Goal: Task Accomplishment & Management: Use online tool/utility

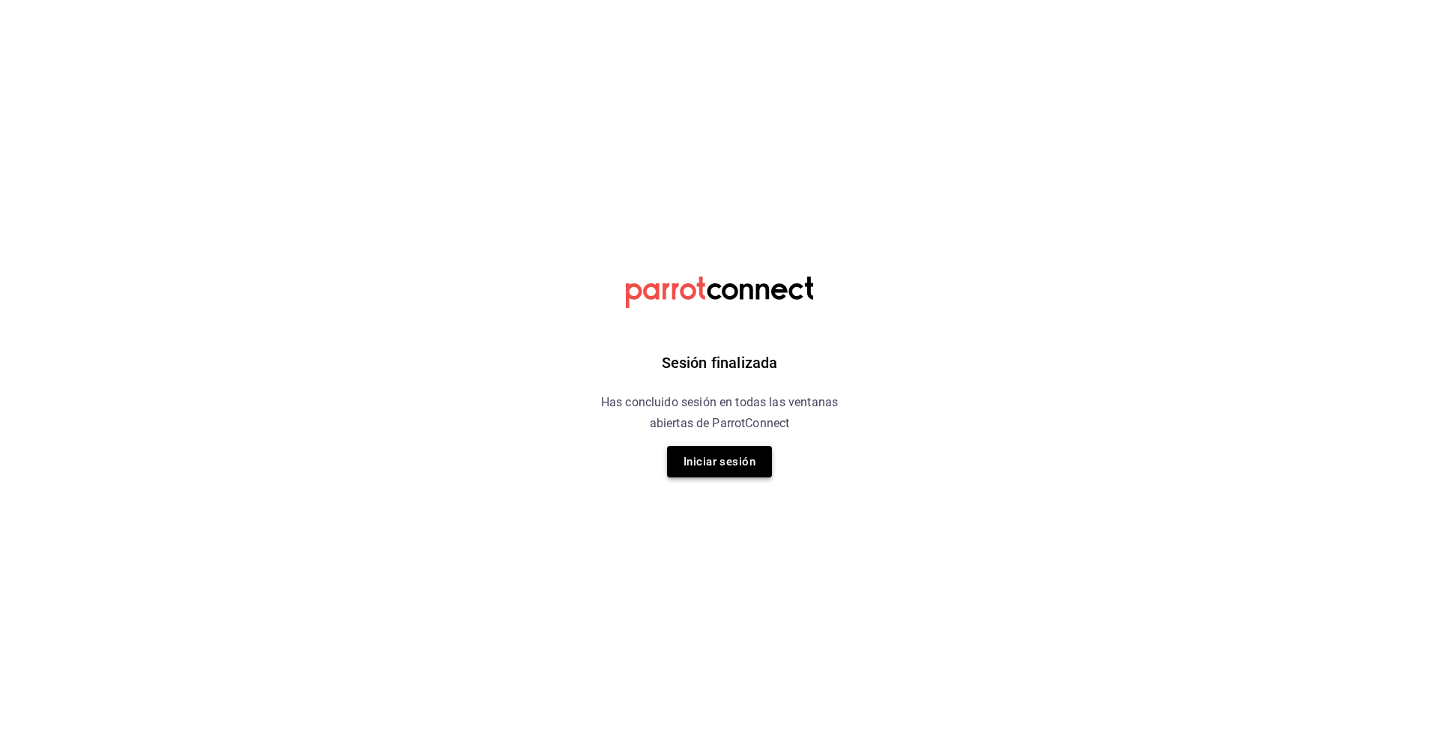
click at [738, 460] on button "Iniciar sesión" at bounding box center [719, 461] width 105 height 31
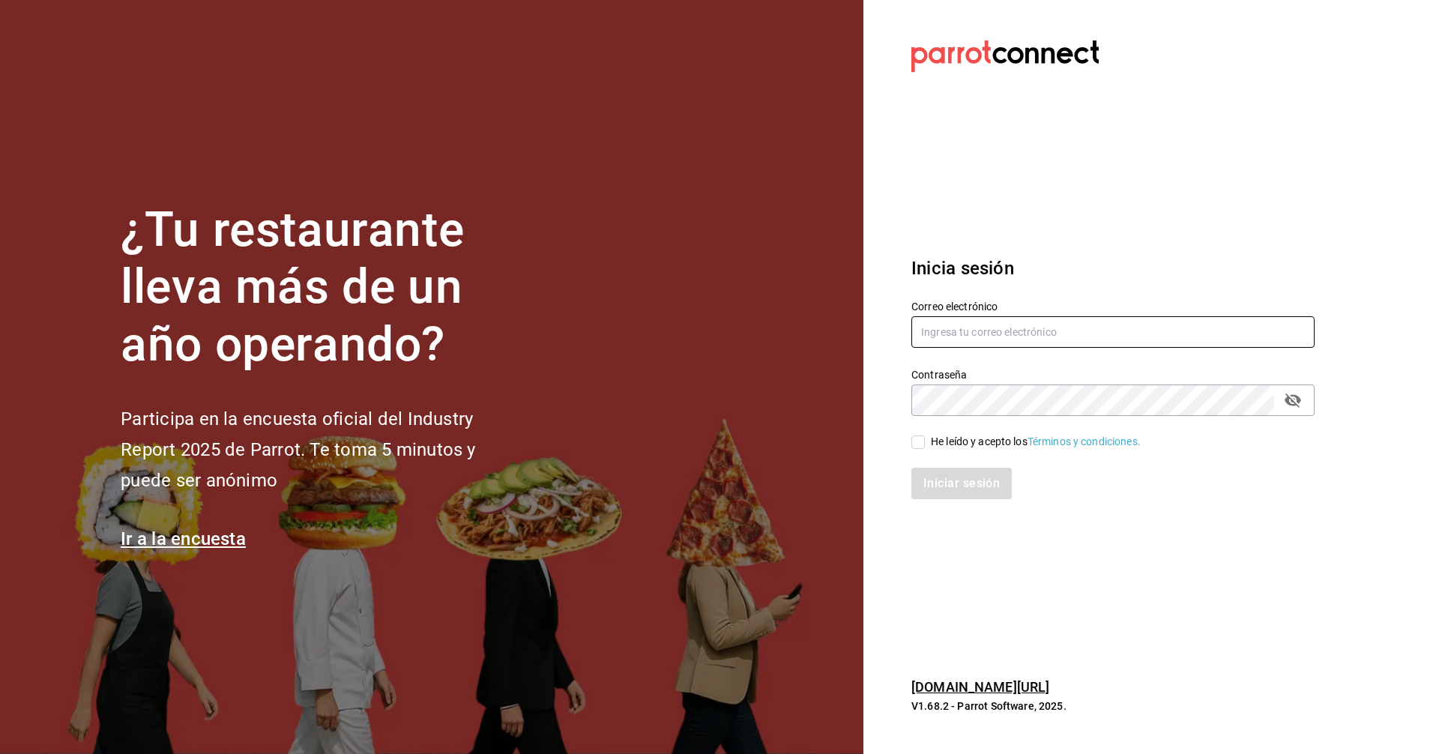
click at [981, 336] on input "text" at bounding box center [1113, 331] width 403 height 31
type input "C"
type input "corcas7916@gmail.com"
click at [1284, 399] on button "passwordField" at bounding box center [1293, 400] width 25 height 25
click at [921, 446] on input "He leído y acepto los Términos y condiciones." at bounding box center [918, 442] width 13 height 13
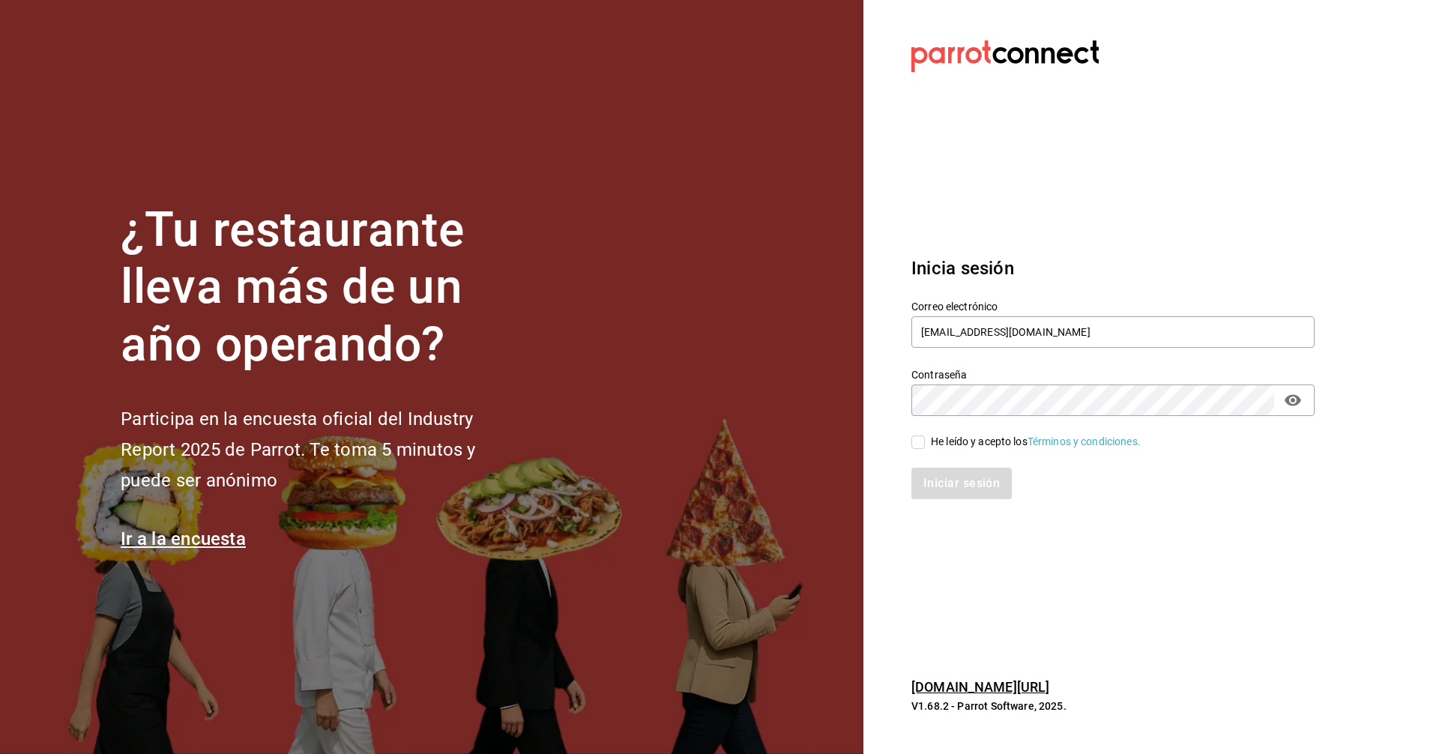
checkbox input "true"
click at [954, 485] on button "Iniciar sesión" at bounding box center [963, 483] width 102 height 31
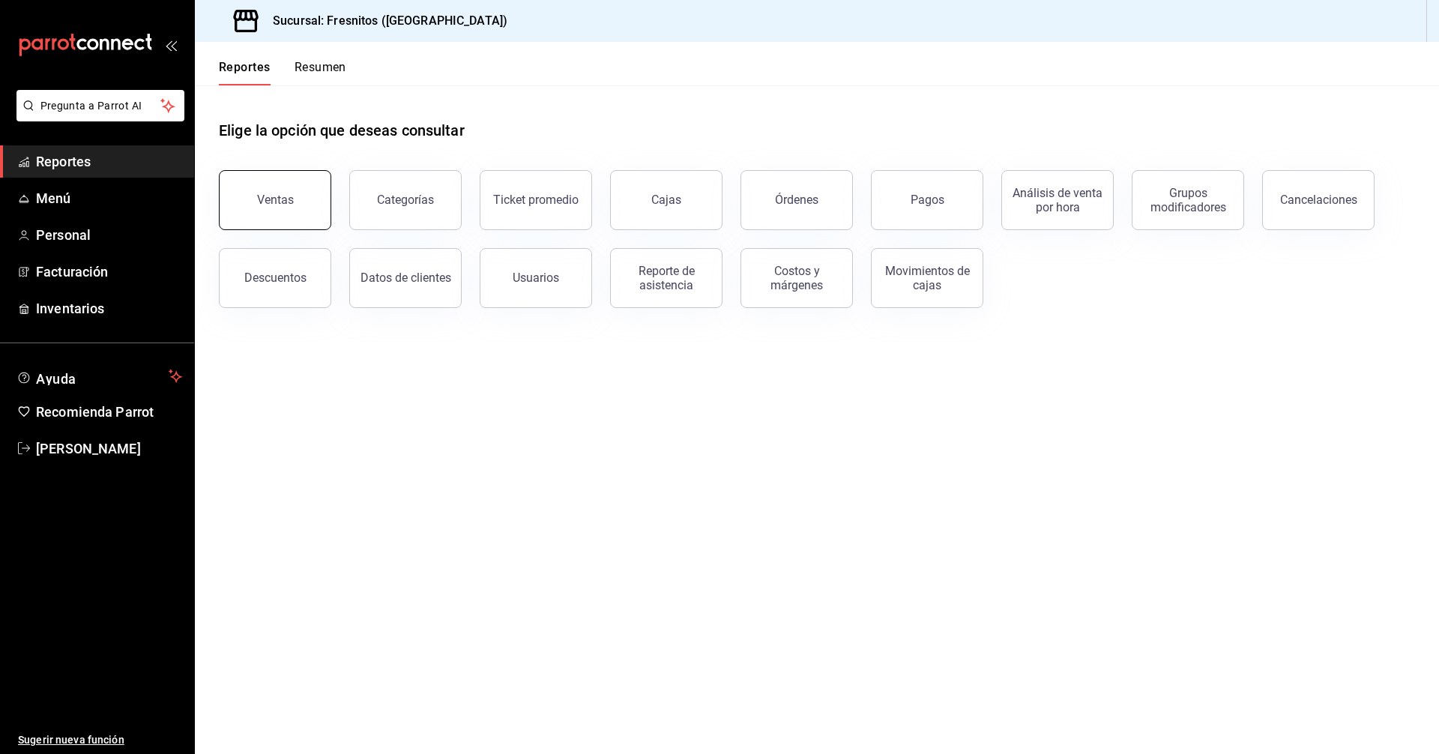
click at [277, 203] on div "Ventas" at bounding box center [275, 200] width 37 height 14
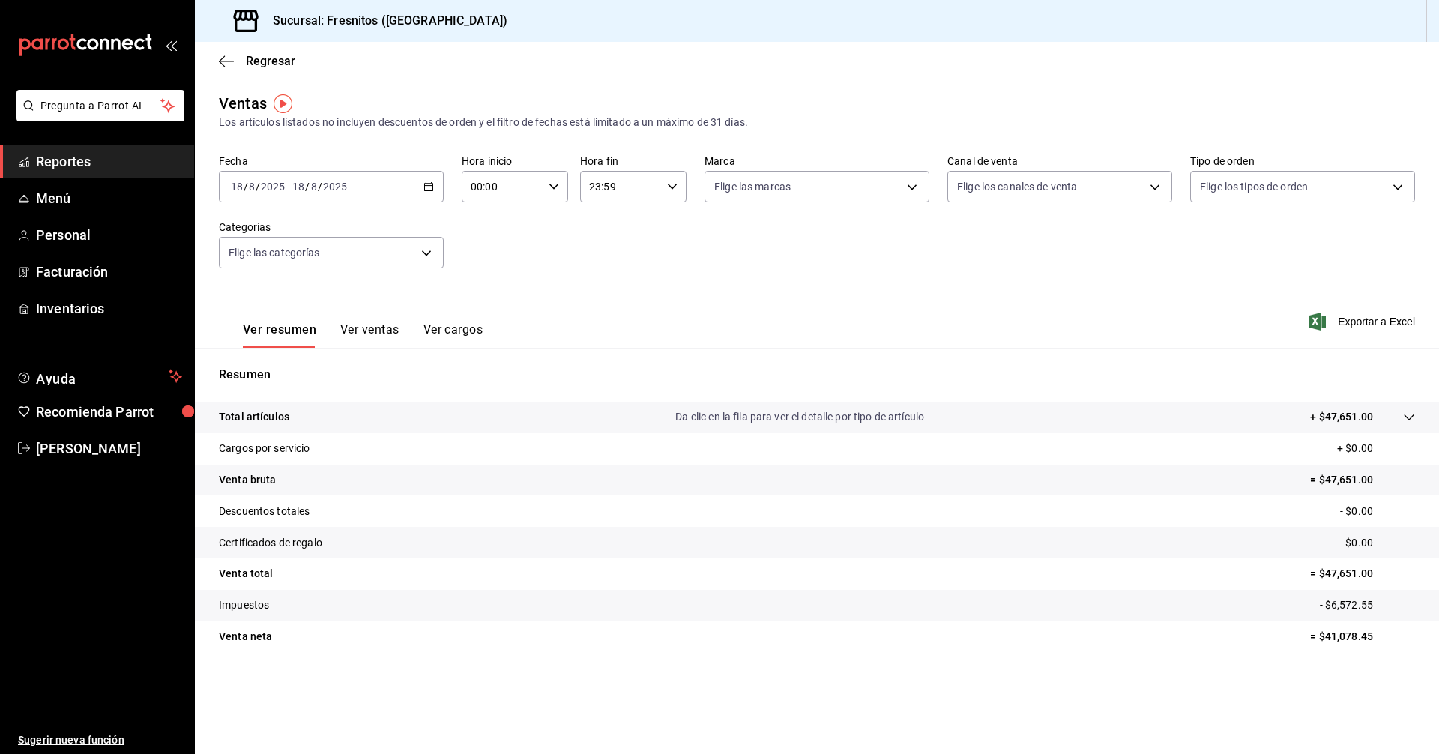
click at [437, 187] on div "[DATE] [DATE] - [DATE] [DATE]" at bounding box center [331, 186] width 225 height 31
click at [303, 365] on span "Rango de fechas" at bounding box center [290, 367] width 116 height 16
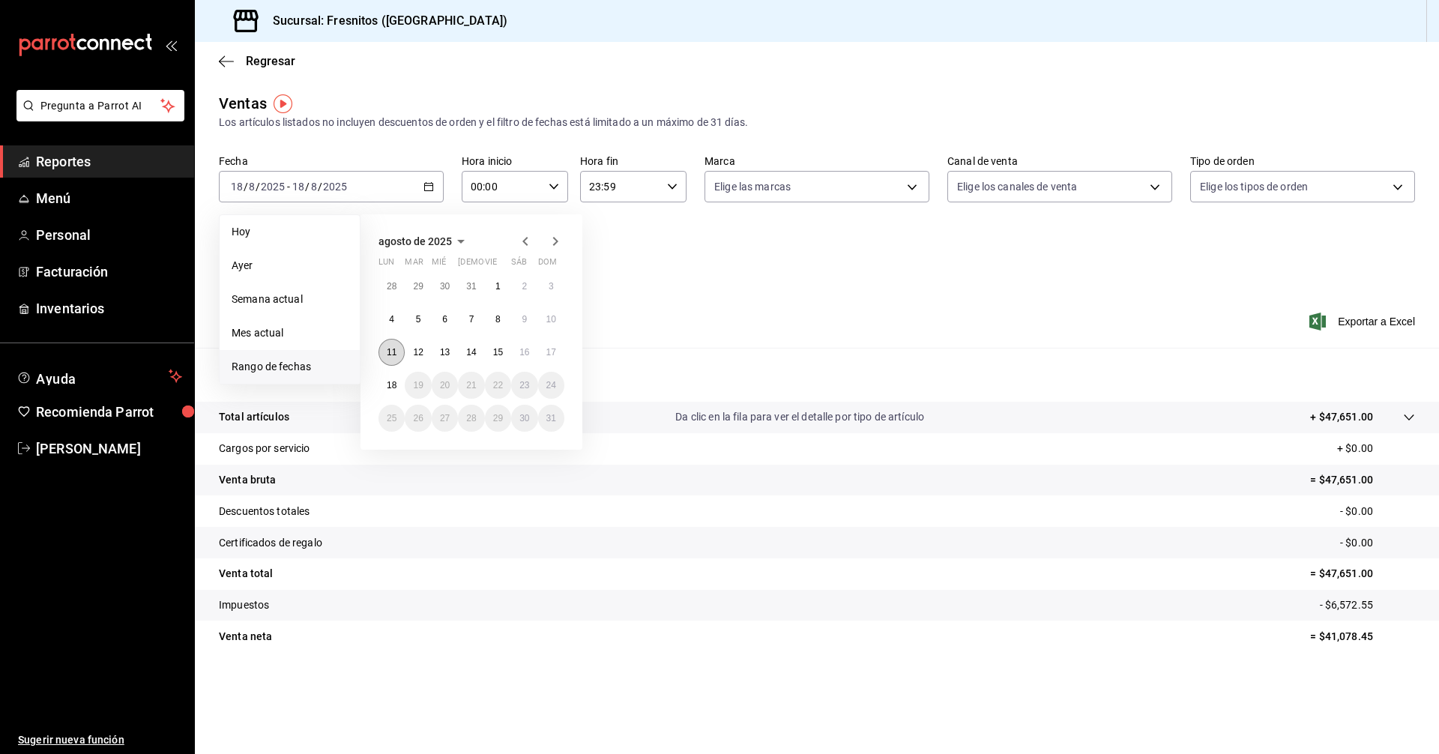
click at [388, 346] on button "11" at bounding box center [392, 352] width 26 height 27
click at [555, 352] on abbr "17" at bounding box center [552, 352] width 10 height 10
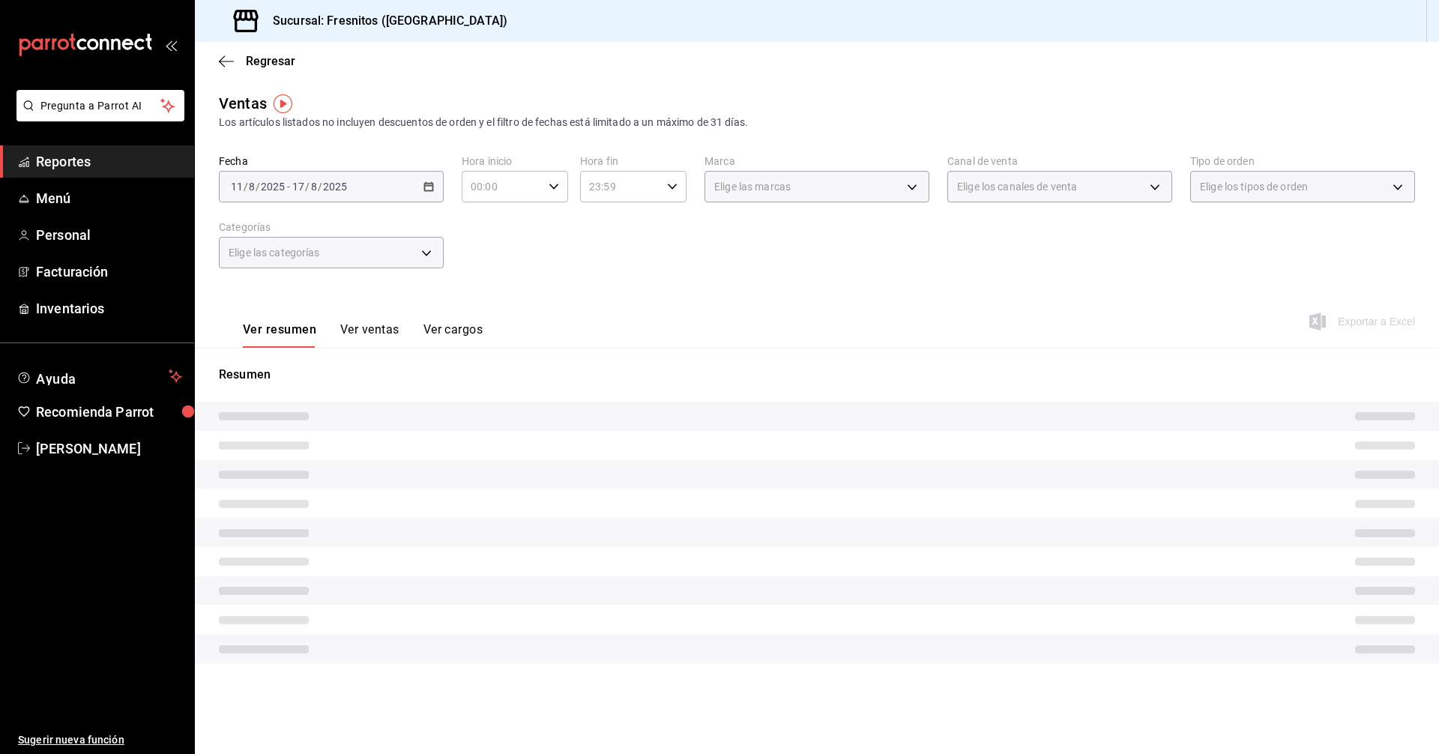
click at [662, 271] on div "Fecha [DATE] [DATE] - [DATE] [DATE] Hora inicio 00:00 Hora inicio Hora fin 23:5…" at bounding box center [817, 220] width 1197 height 132
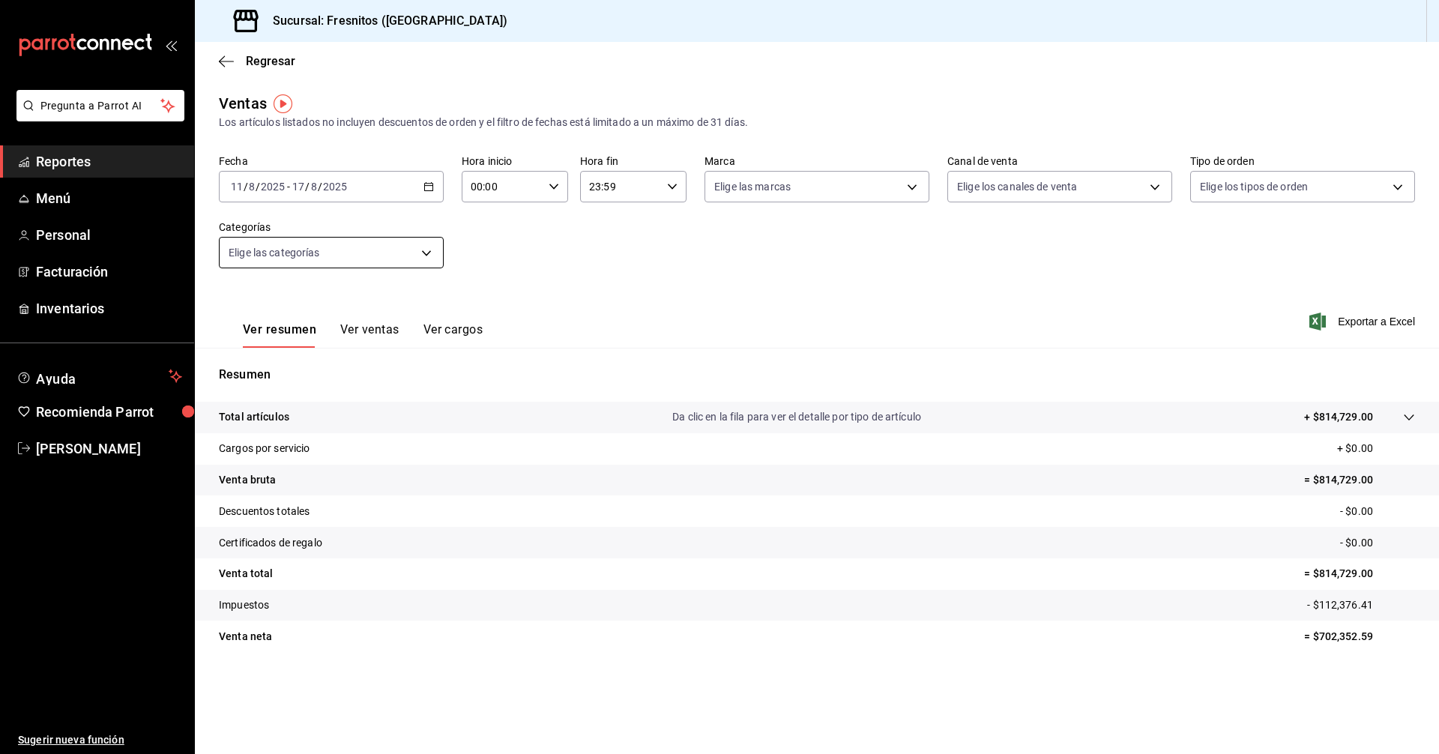
click at [418, 253] on body "Pregunta a Parrot AI Reportes Menú Personal Facturación Inventarios Ayuda Recom…" at bounding box center [719, 377] width 1439 height 754
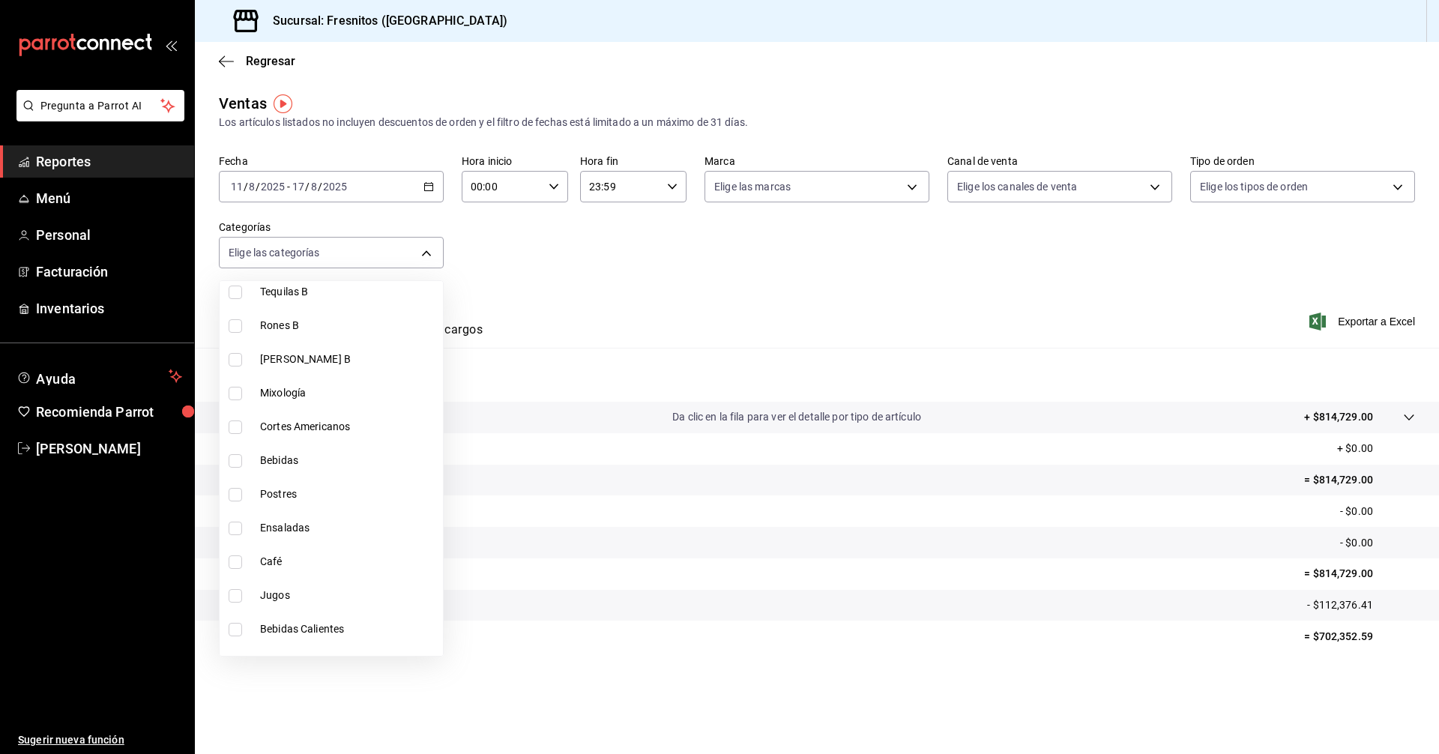
scroll to position [1050, 0]
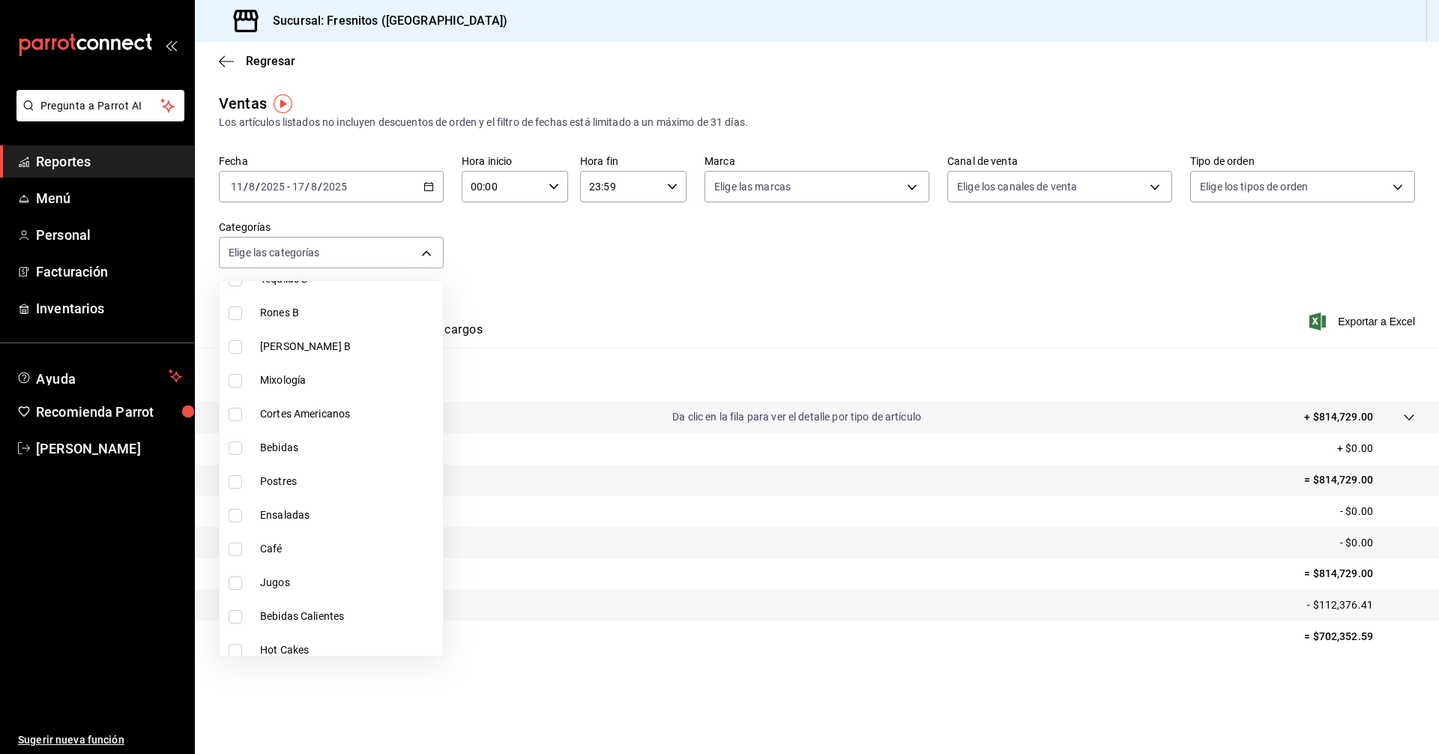
click at [250, 479] on li "Postres" at bounding box center [331, 482] width 223 height 34
type input "7592fadc-fecd-47d3-b1fa-5f20cd7dde68"
checkbox input "true"
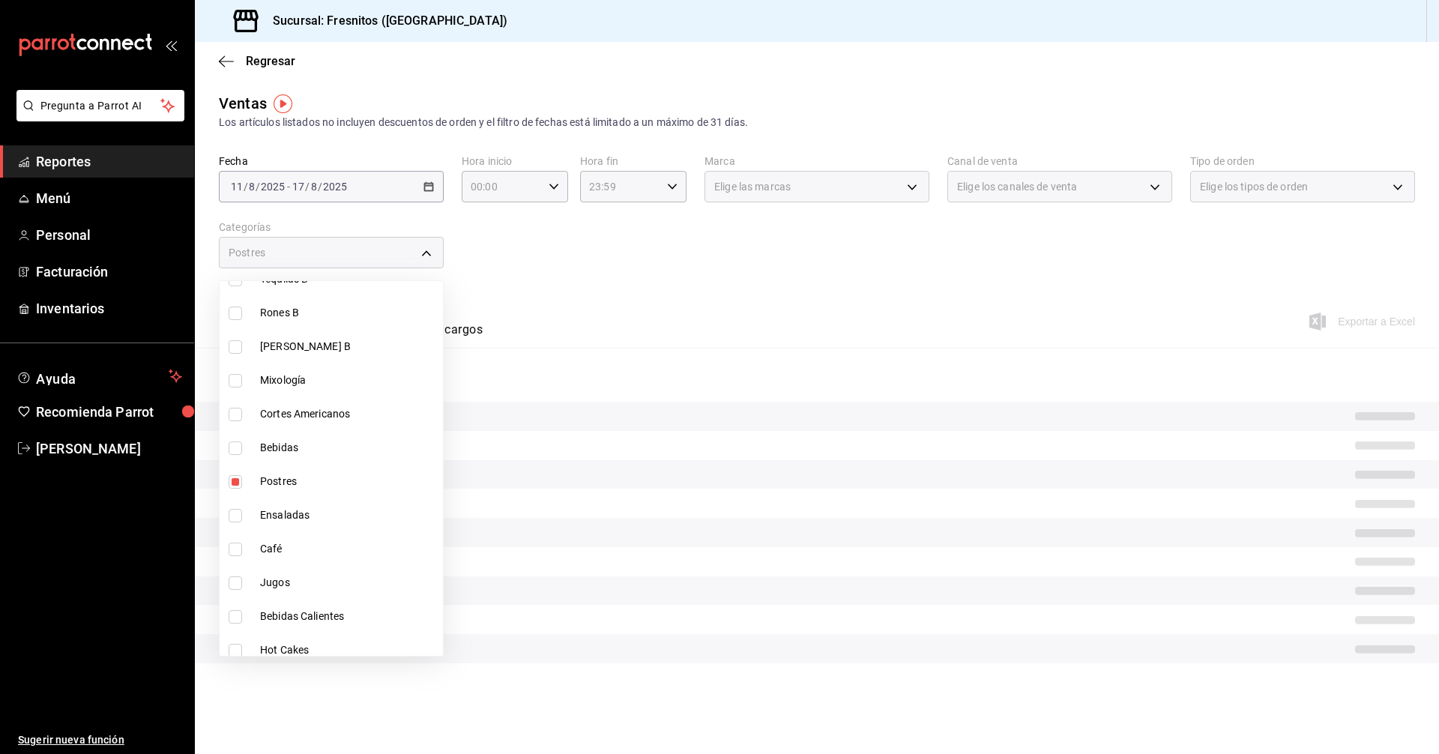
click at [662, 266] on div at bounding box center [719, 377] width 1439 height 754
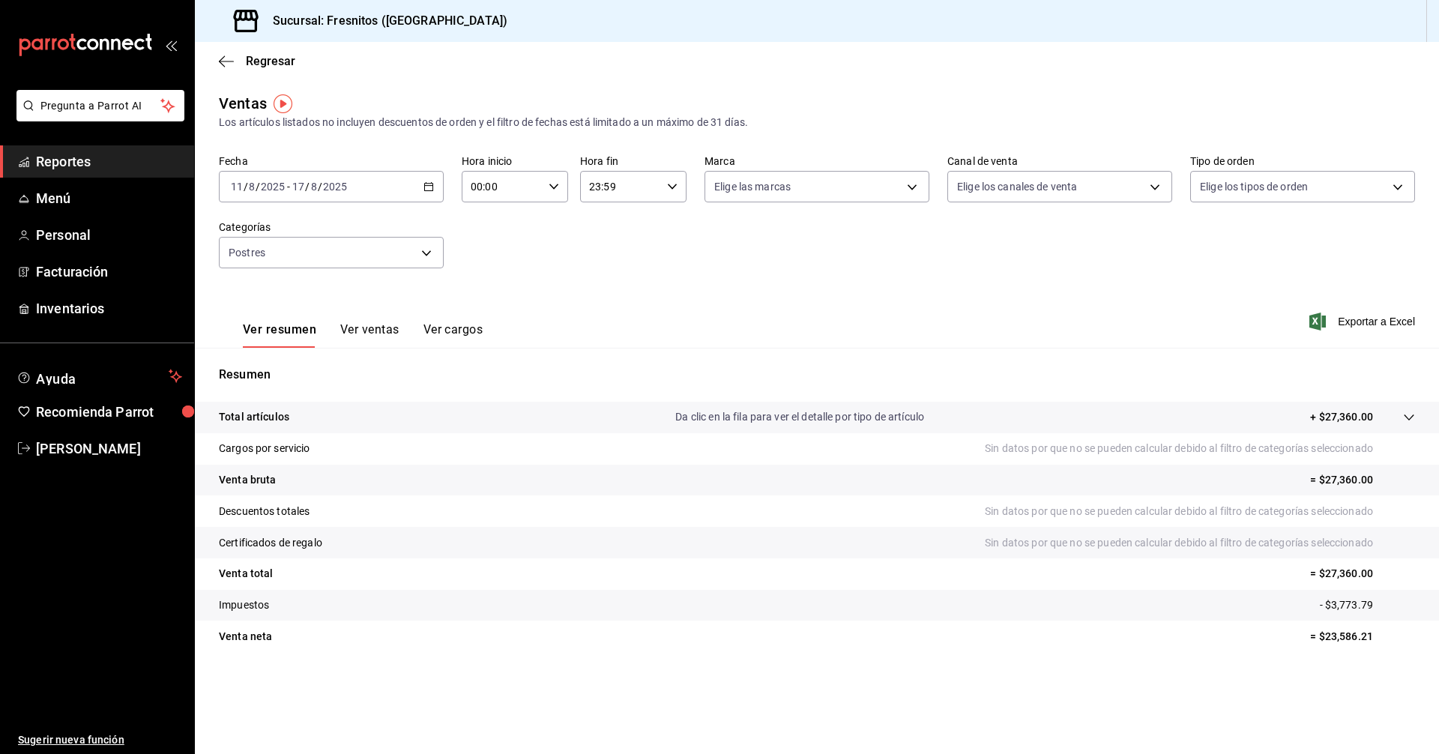
click at [734, 300] on div "Ver resumen Ver ventas Ver cargos Exportar a Excel" at bounding box center [817, 316] width 1245 height 61
click at [429, 250] on body "Pregunta a Parrot AI Reportes Menú Personal Facturación Inventarios Ayuda Recom…" at bounding box center [719, 377] width 1439 height 754
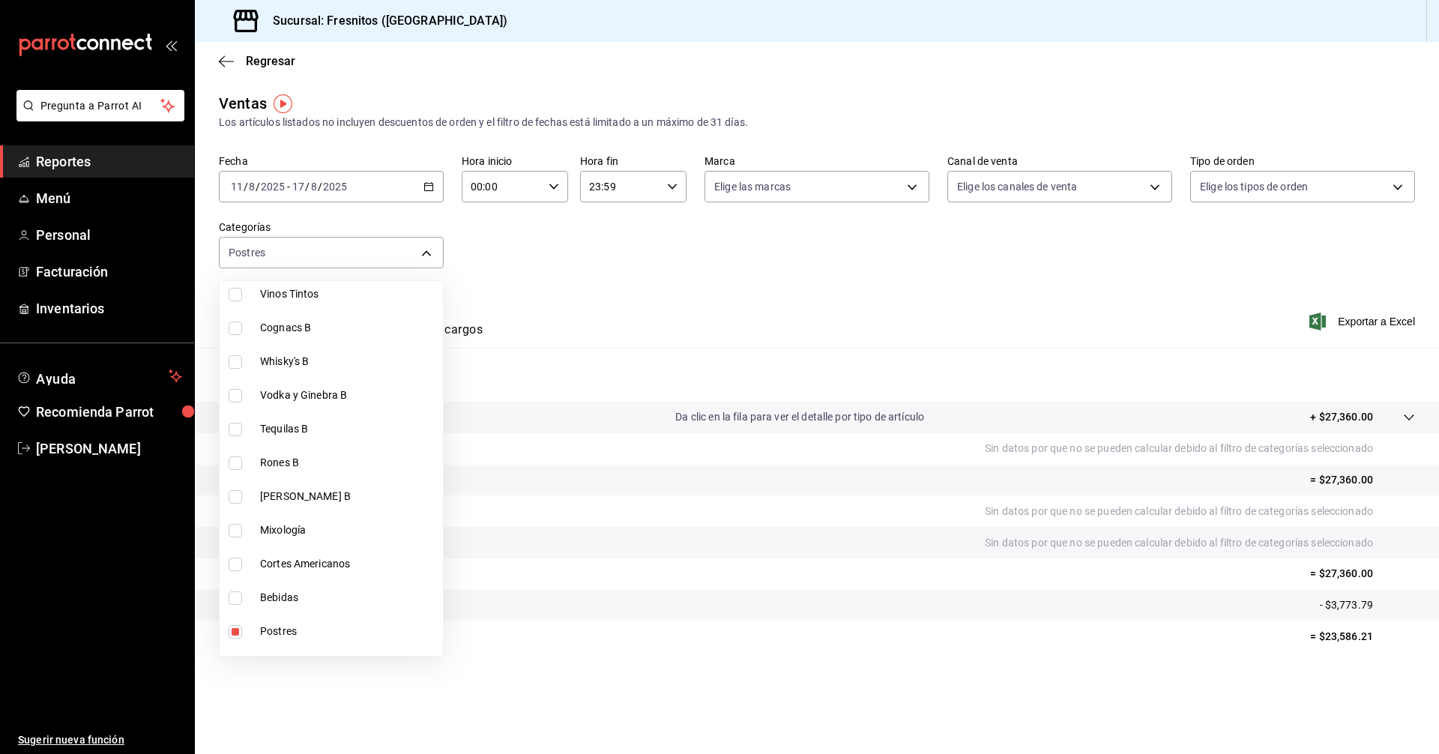
scroll to position [1398, 0]
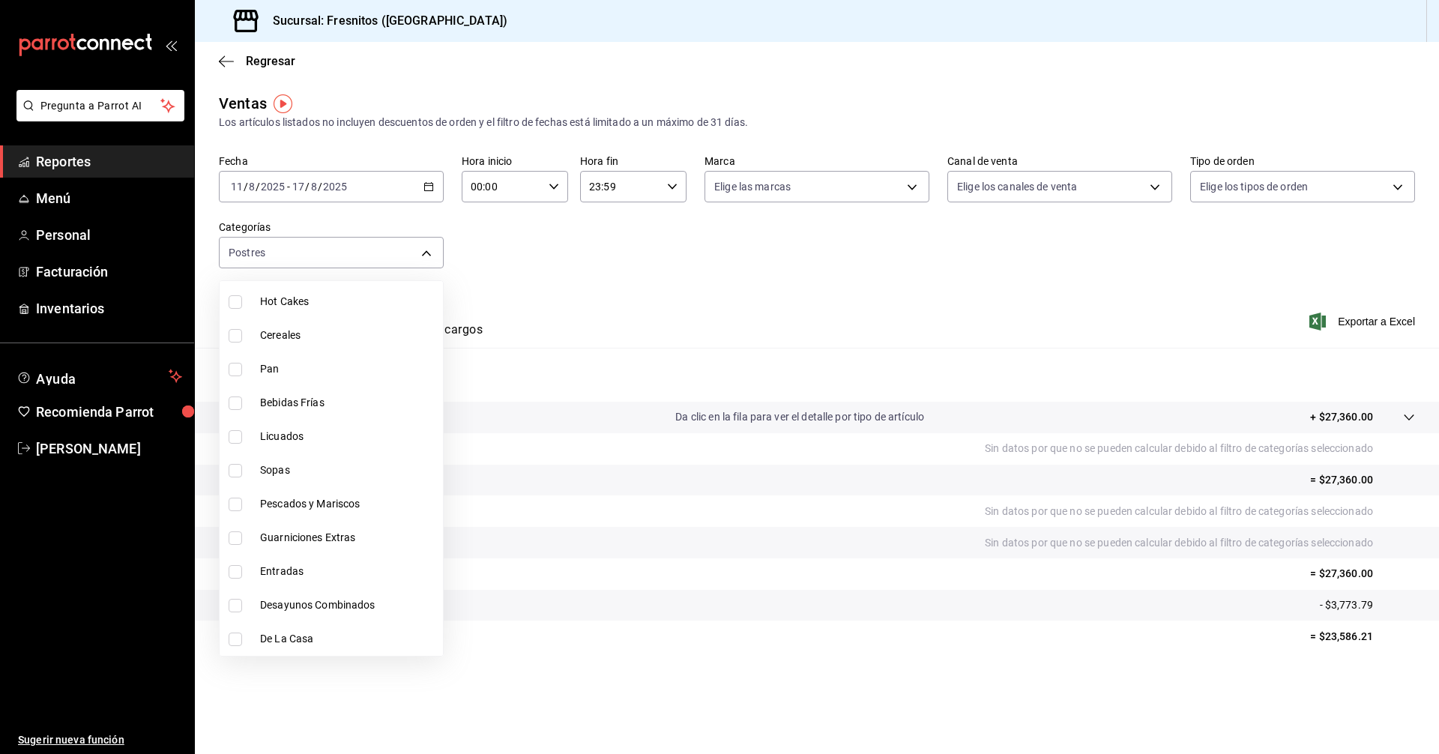
click at [759, 274] on div at bounding box center [719, 377] width 1439 height 754
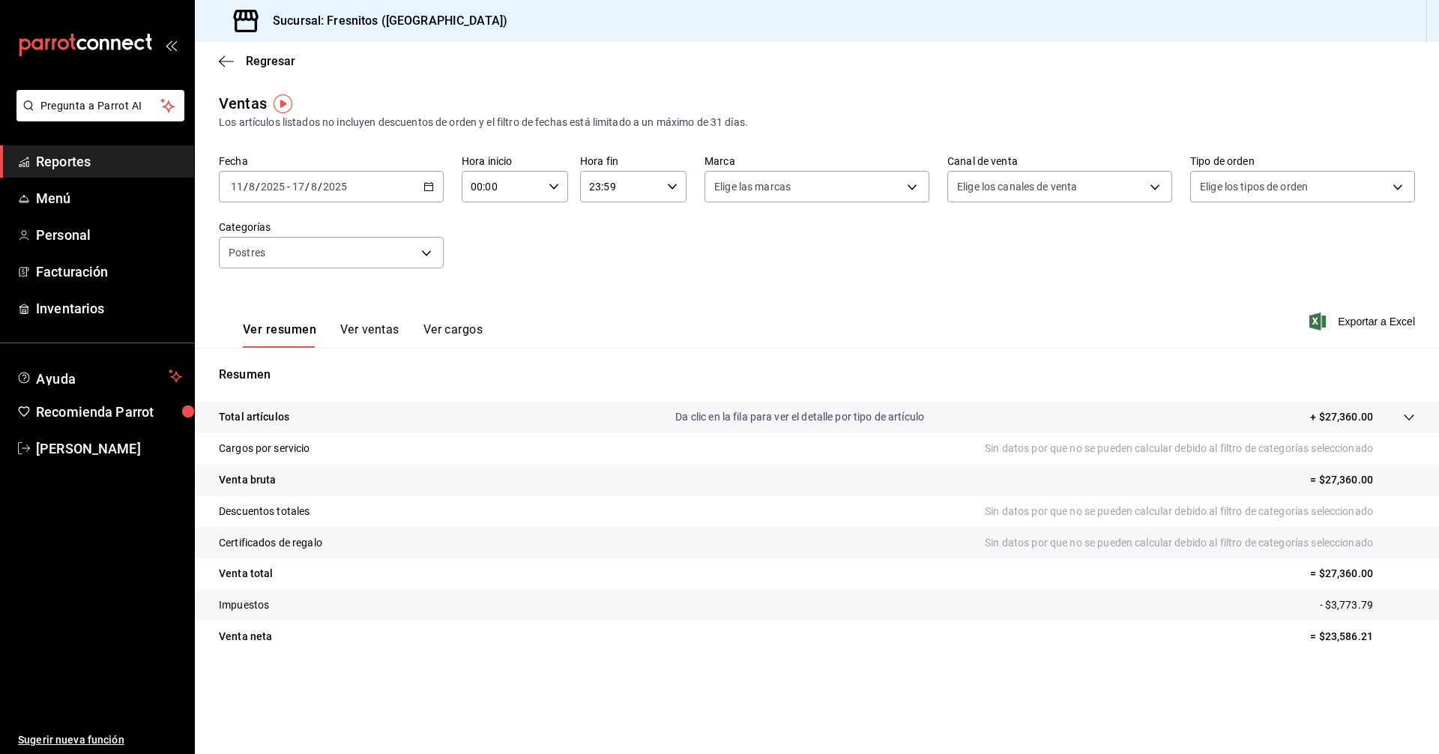
click at [355, 330] on button "Ver ventas" at bounding box center [369, 334] width 59 height 25
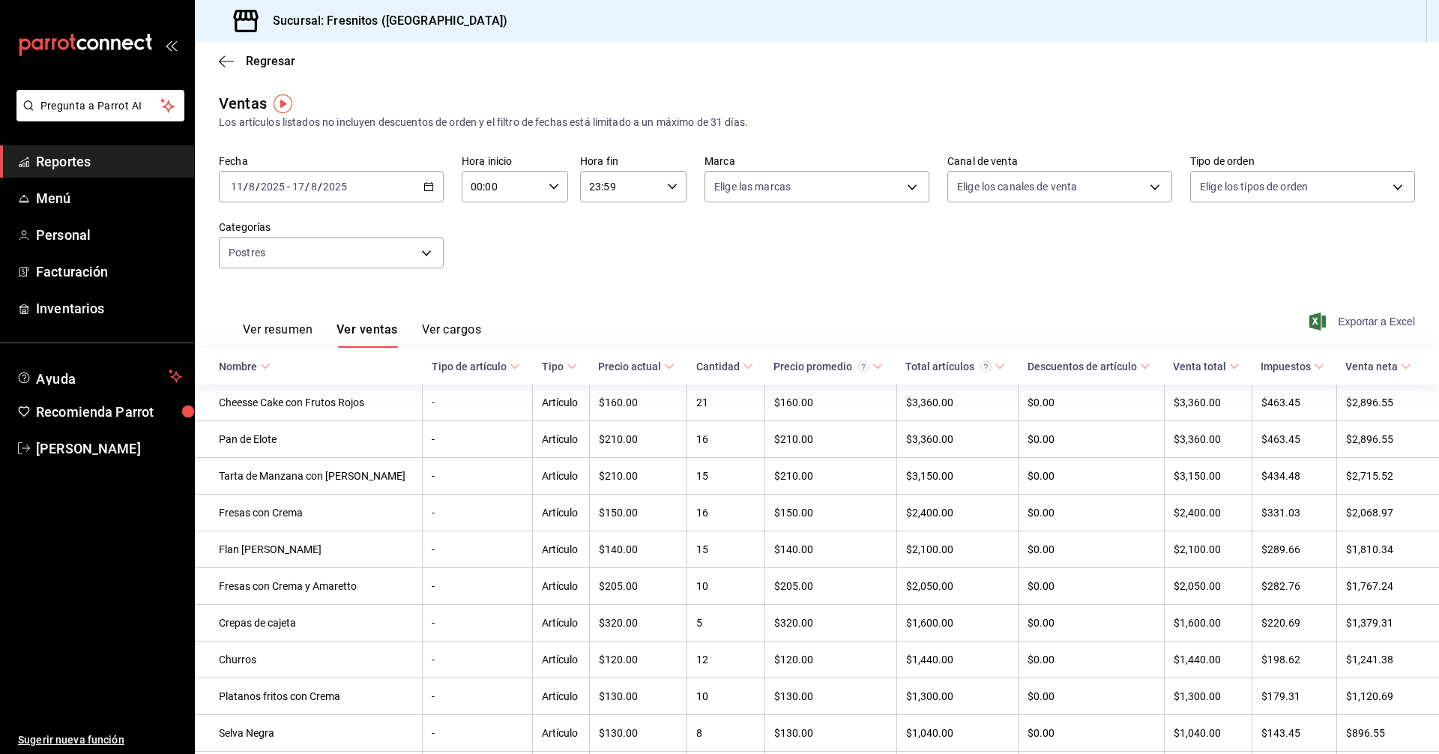
click at [1369, 325] on span "Exportar a Excel" at bounding box center [1364, 322] width 103 height 18
click at [53, 451] on span "[PERSON_NAME]" at bounding box center [109, 449] width 146 height 20
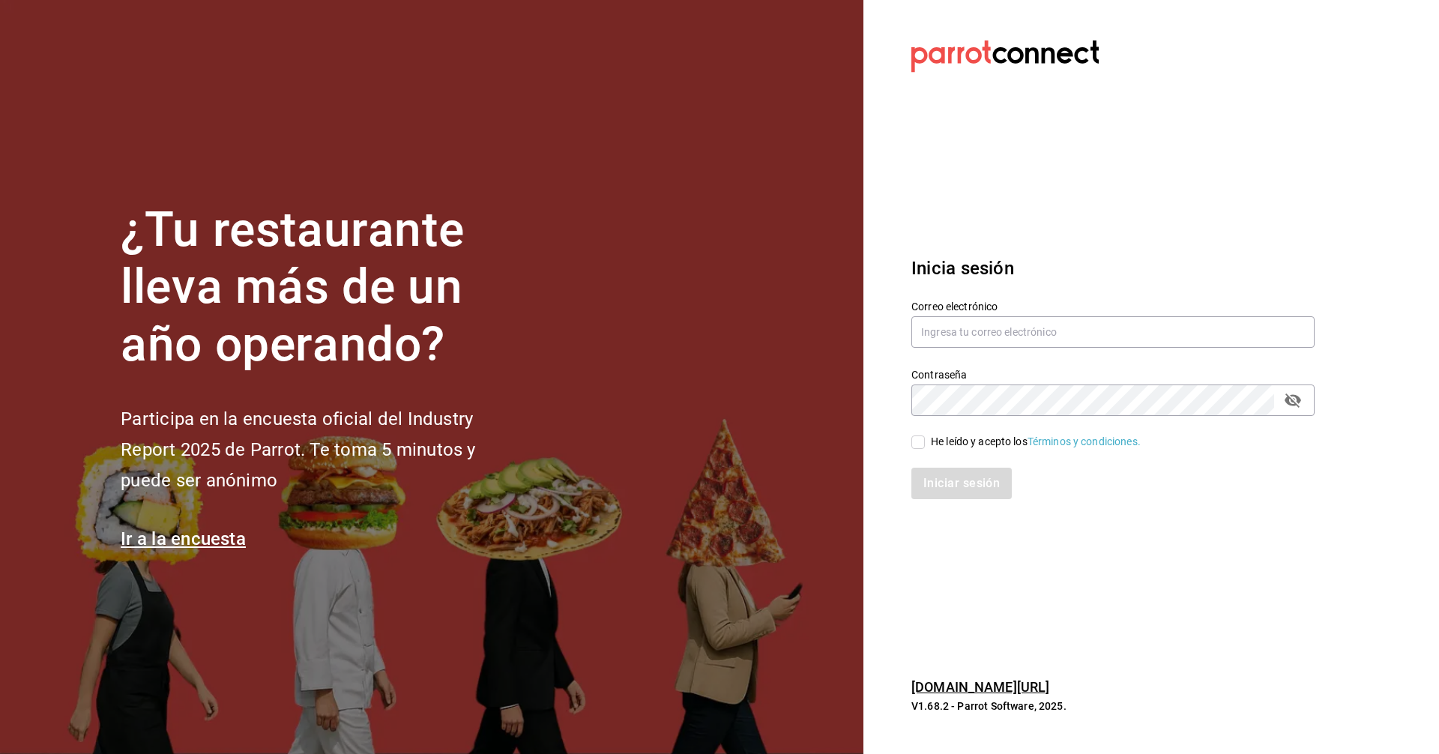
click at [762, 178] on section "¿Tu restaurante lleva más de un año operando? Participa en la encuesta oficial …" at bounding box center [432, 377] width 864 height 754
